Goal: Task Accomplishment & Management: Manage account settings

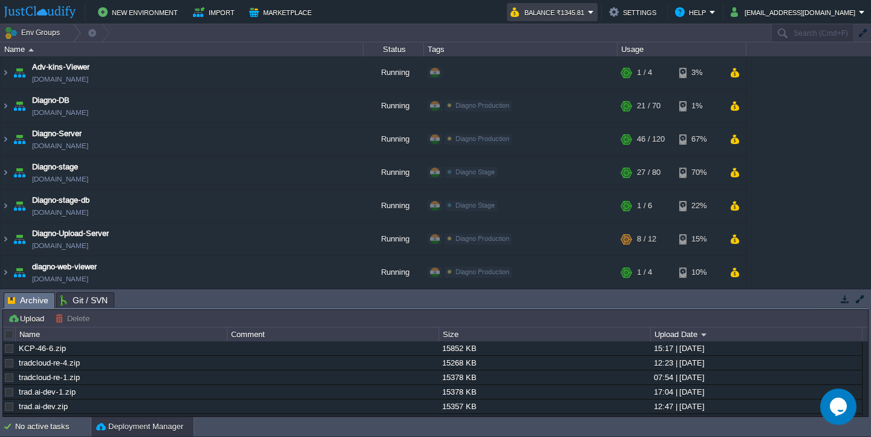
click at [588, 18] on button "Balance ₹1345.81" at bounding box center [549, 12] width 77 height 15
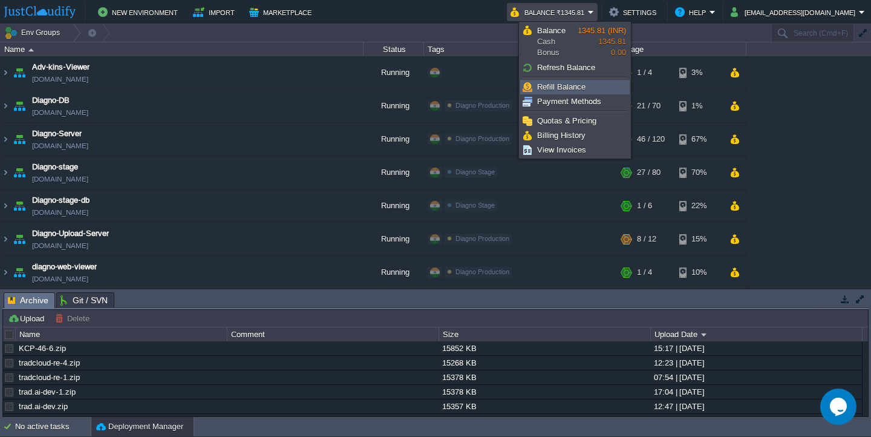
click at [555, 86] on span "Refill Balance" at bounding box center [561, 86] width 48 height 9
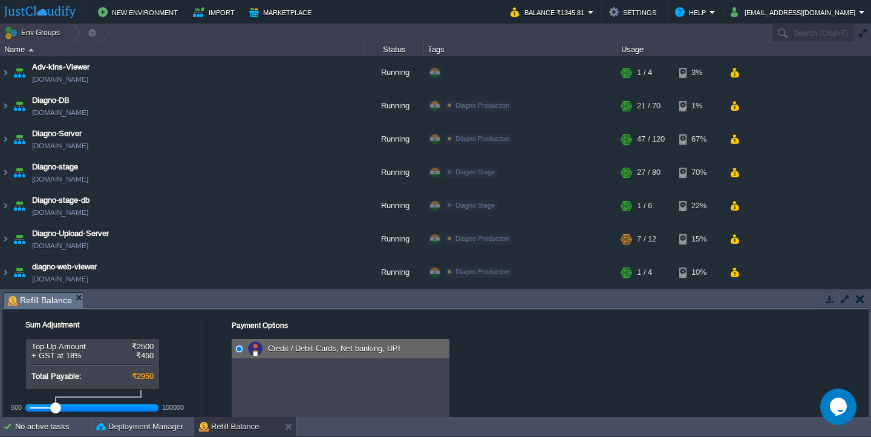
click at [65, 408] on div at bounding box center [92, 407] width 125 height 11
click at [74, 410] on div at bounding box center [92, 407] width 125 height 11
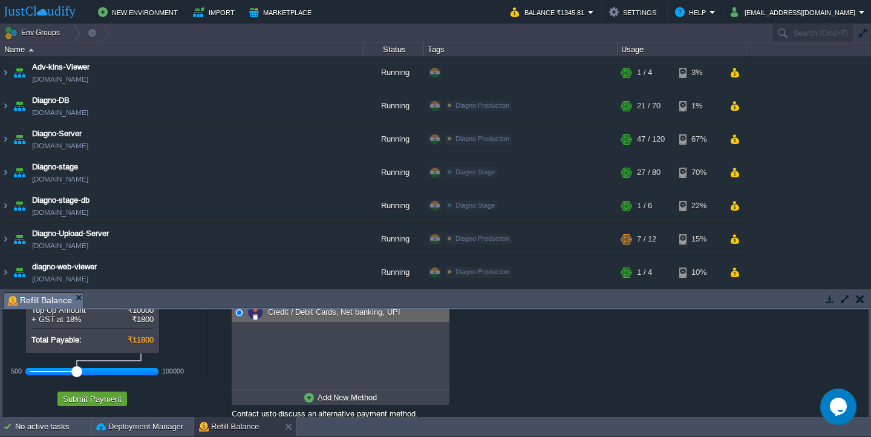
scroll to position [51, 0]
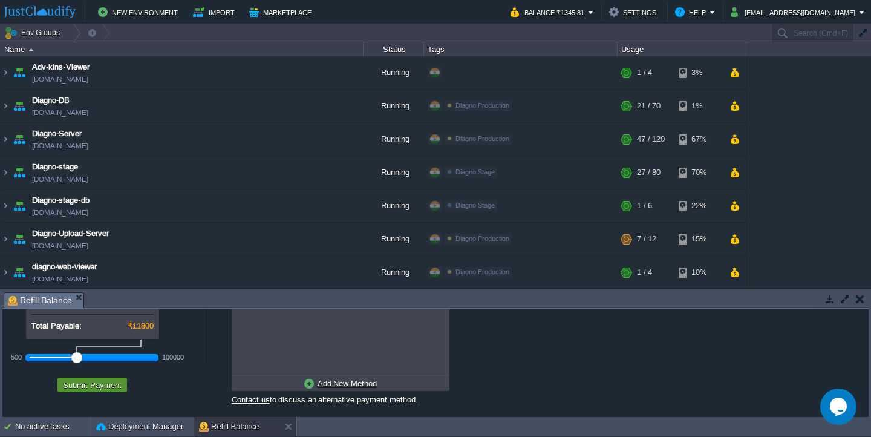
click at [111, 390] on button "Submit Payment" at bounding box center [92, 384] width 66 height 11
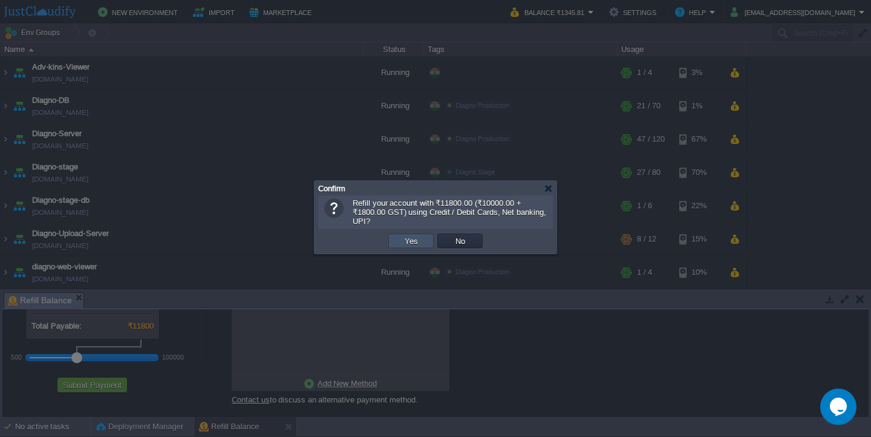
click at [413, 242] on button "Yes" at bounding box center [411, 240] width 21 height 11
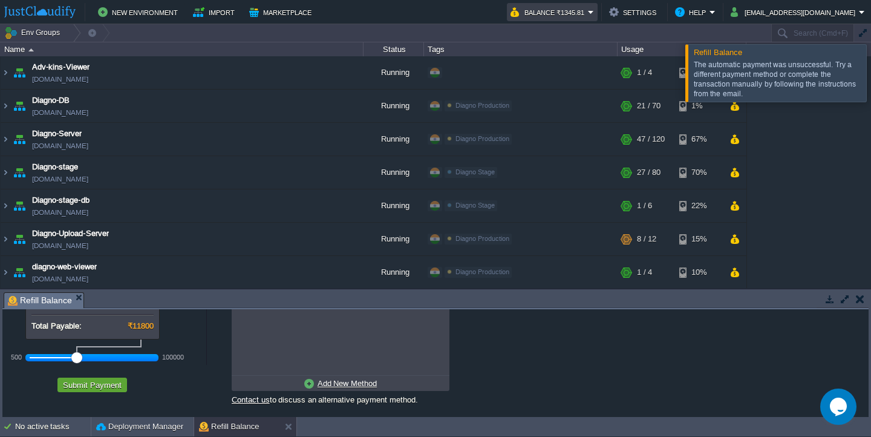
click at [588, 10] on button "Balance ₹1345.81" at bounding box center [549, 12] width 77 height 15
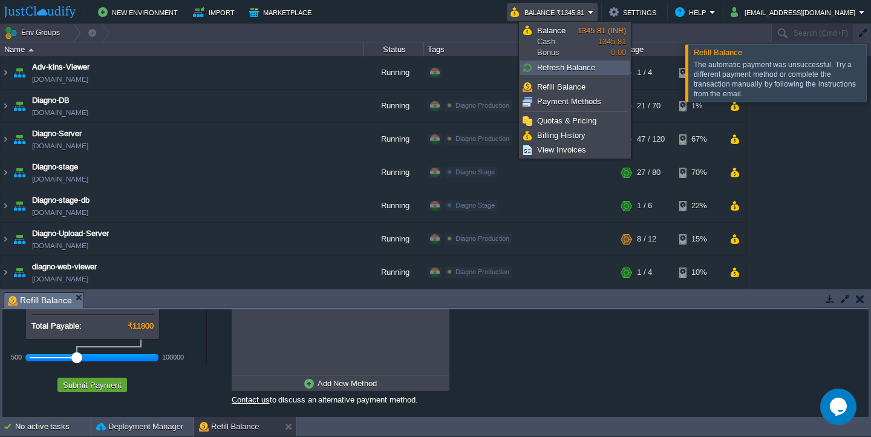
click at [572, 71] on span "Refresh Balance" at bounding box center [566, 67] width 58 height 9
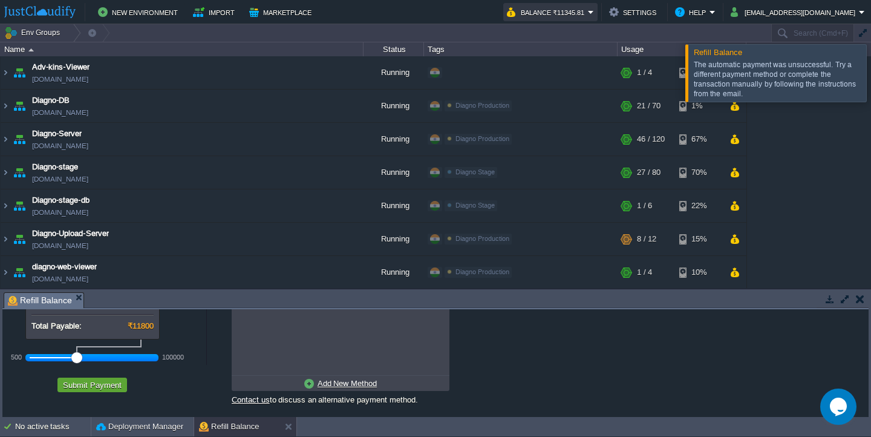
click at [588, 11] on button "Balance ₹11345.81" at bounding box center [547, 12] width 81 height 15
click at [870, 78] on div at bounding box center [886, 72] width 0 height 57
